Goal: Information Seeking & Learning: Learn about a topic

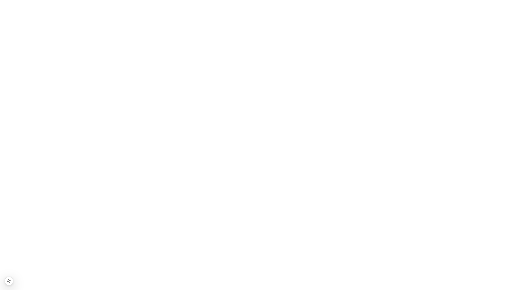
scroll to position [1215, 0]
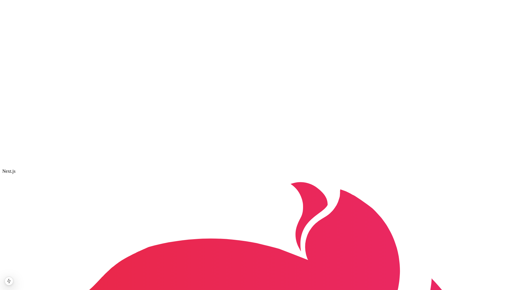
scroll to position [562, 0]
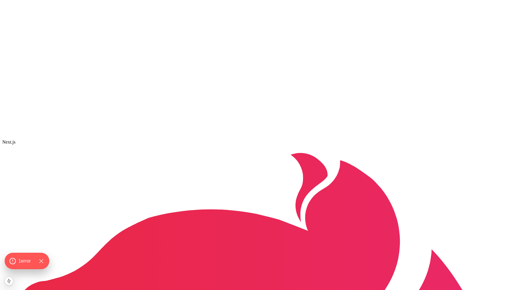
scroll to position [624, 0]
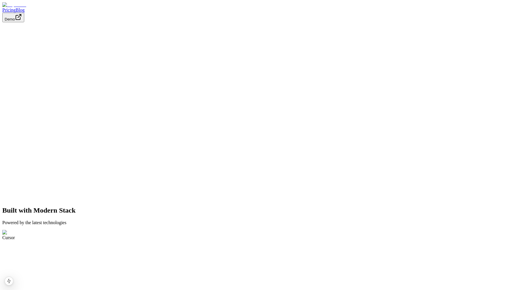
scroll to position [624, 0]
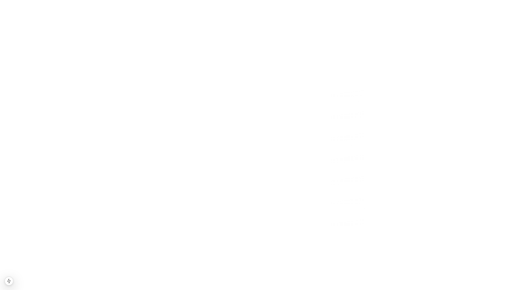
scroll to position [351, 0]
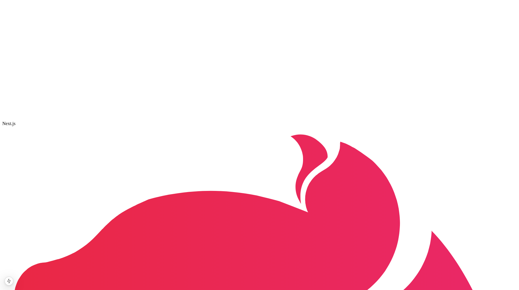
scroll to position [714, 0]
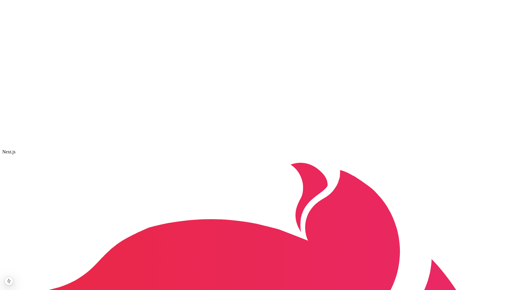
scroll to position [652, 0]
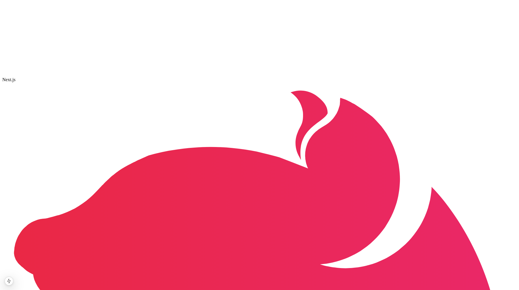
scroll to position [639, 0]
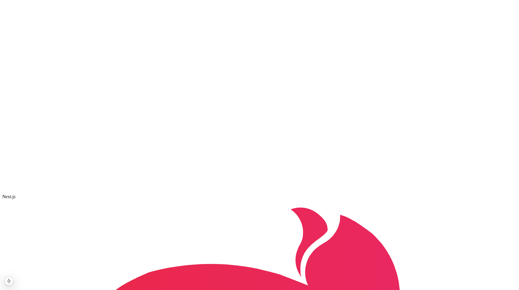
scroll to position [596, 0]
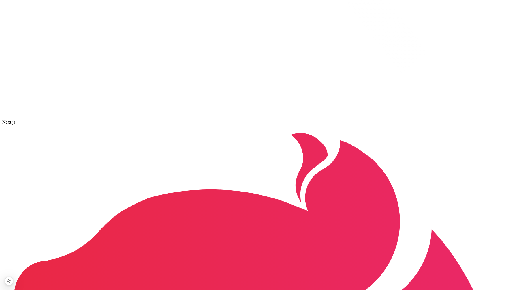
scroll to position [641, 0]
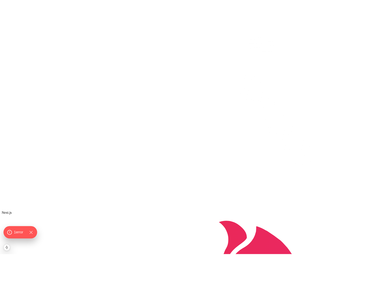
scroll to position [611, 0]
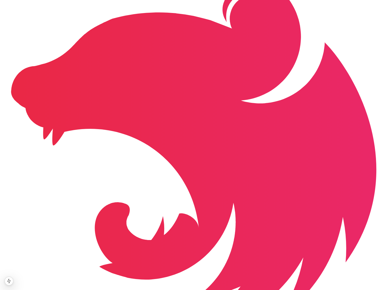
scroll to position [652, 0]
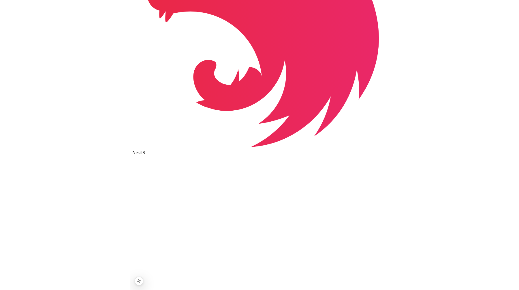
scroll to position [599, 0]
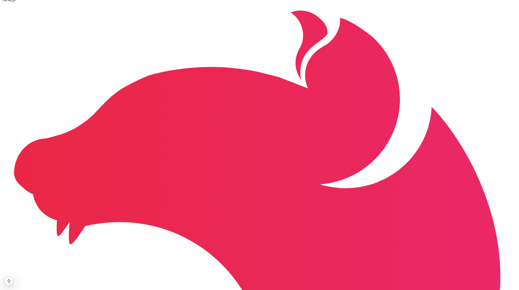
scroll to position [786, 0]
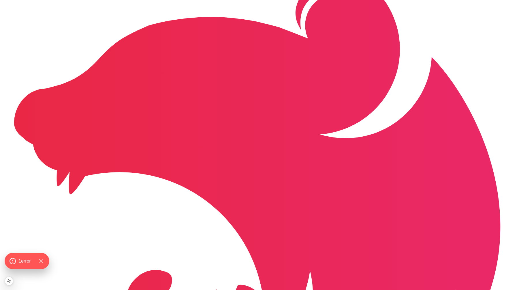
scroll to position [636, 0]
